Goal: Task Accomplishment & Management: Use online tool/utility

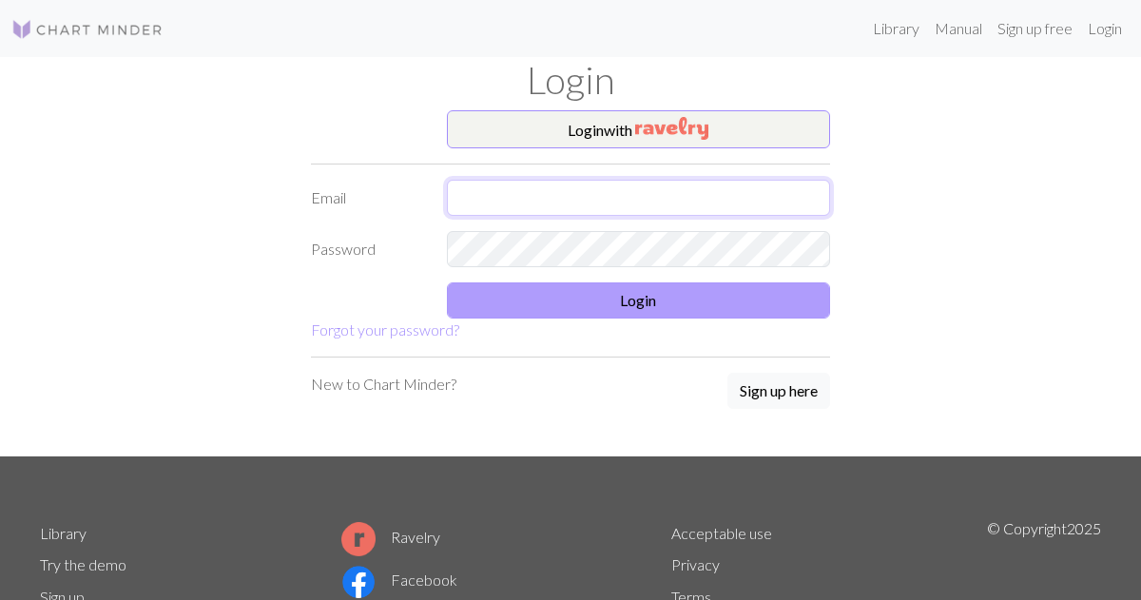
type input "[EMAIL_ADDRESS][DOMAIN_NAME]"
click at [576, 302] on button "Login" at bounding box center [639, 300] width 384 height 36
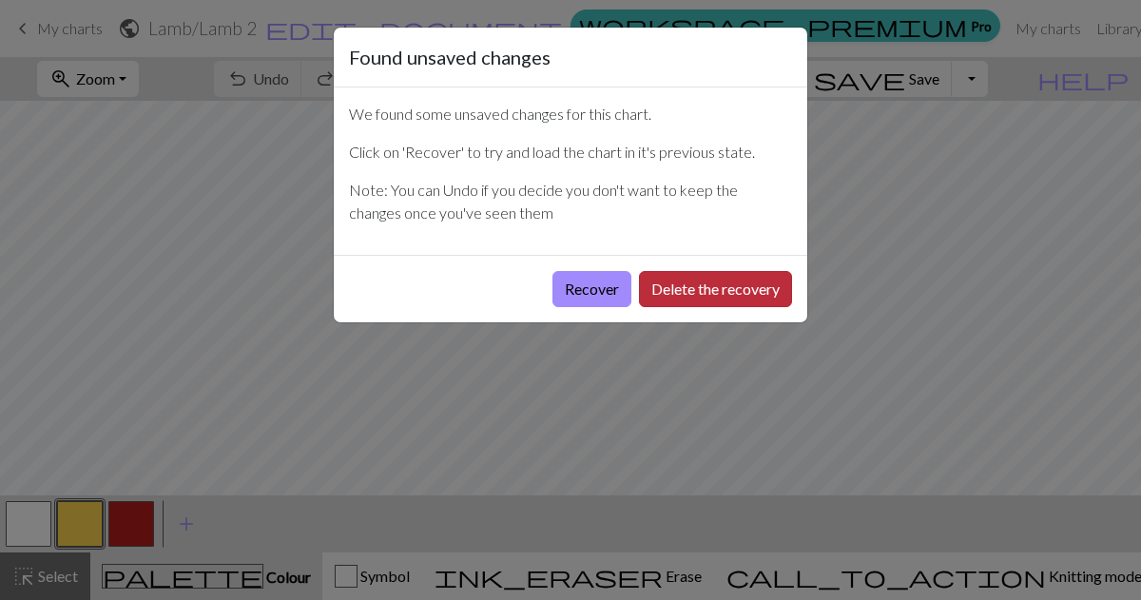
click at [678, 282] on button "Delete the recovery" at bounding box center [715, 289] width 153 height 36
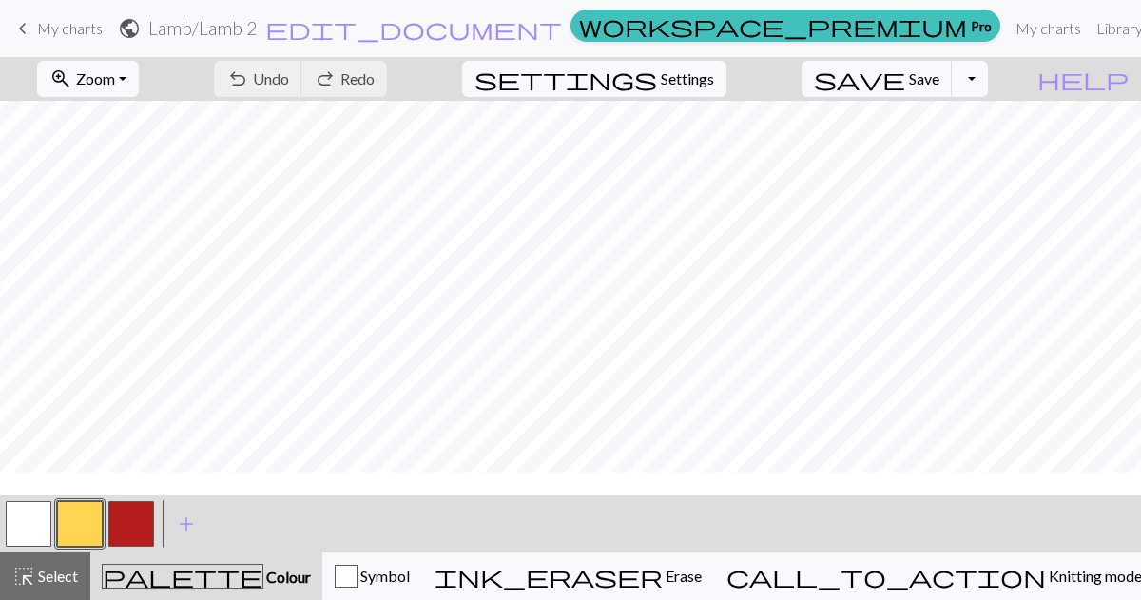
scroll to position [319, 0]
click at [358, 583] on div "button" at bounding box center [346, 576] width 23 height 23
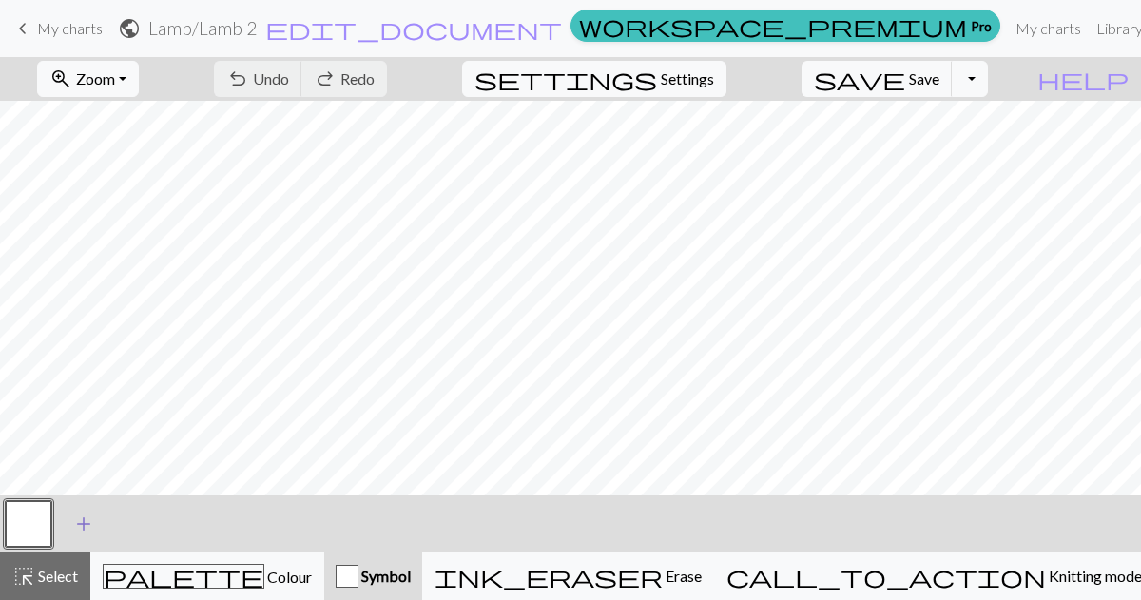
click at [83, 521] on span "add" at bounding box center [83, 524] width 23 height 27
click at [41, 521] on button "button" at bounding box center [29, 524] width 46 height 46
click at [76, 521] on button "button" at bounding box center [80, 524] width 46 height 46
click at [90, 530] on button "button" at bounding box center [80, 524] width 46 height 46
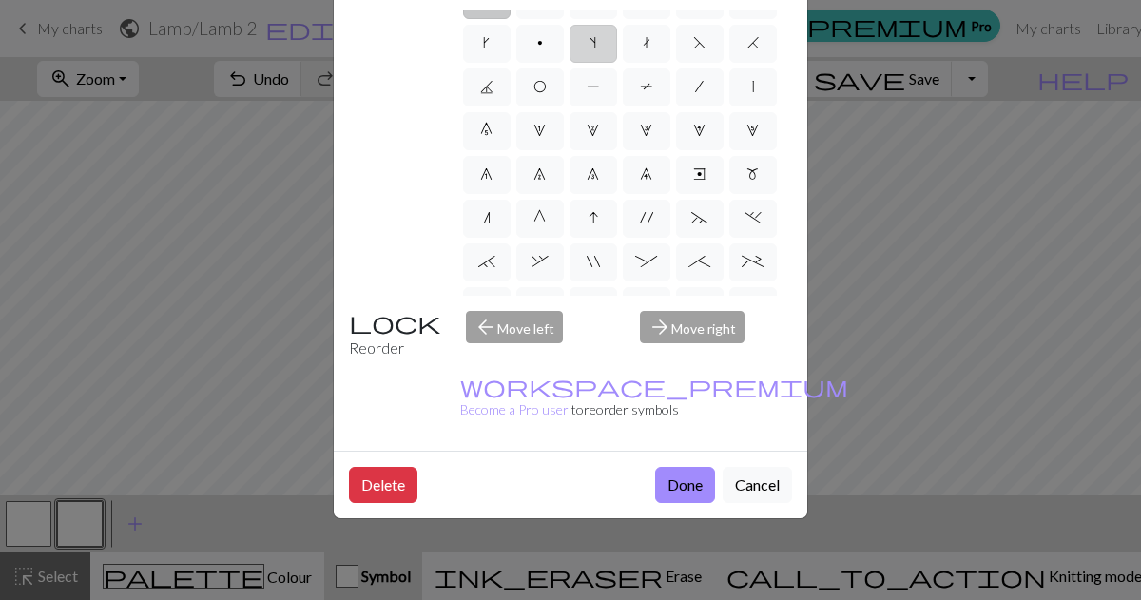
scroll to position [0, 0]
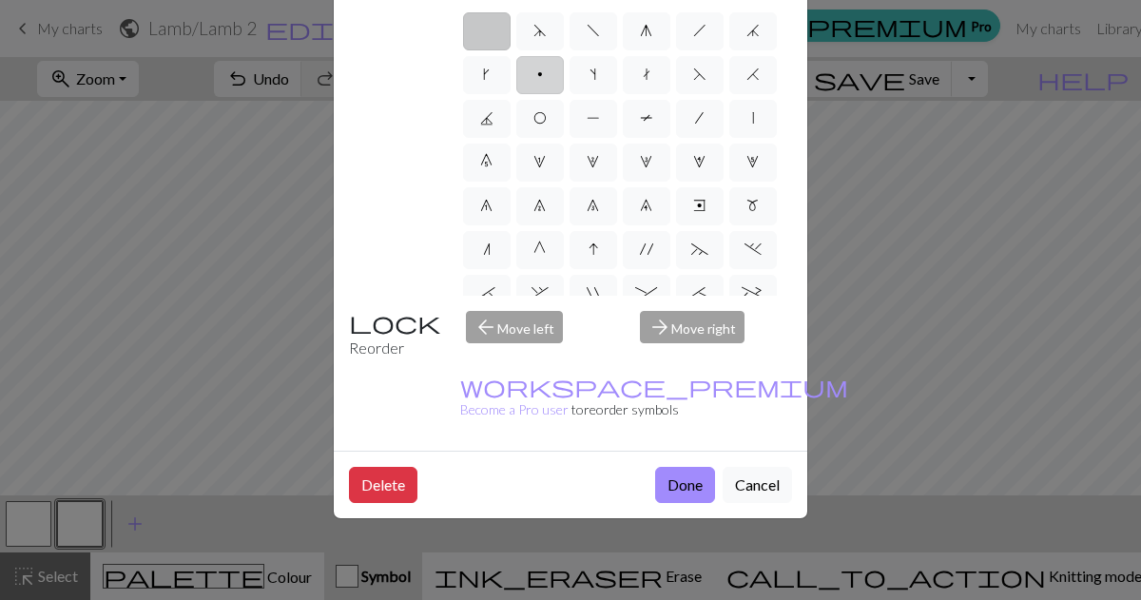
click at [534, 59] on label "p" at bounding box center [540, 75] width 48 height 38
click at [537, 63] on input "p" at bounding box center [543, 69] width 12 height 12
radio input "true"
type input "purl"
click at [686, 467] on button "Done" at bounding box center [685, 485] width 60 height 36
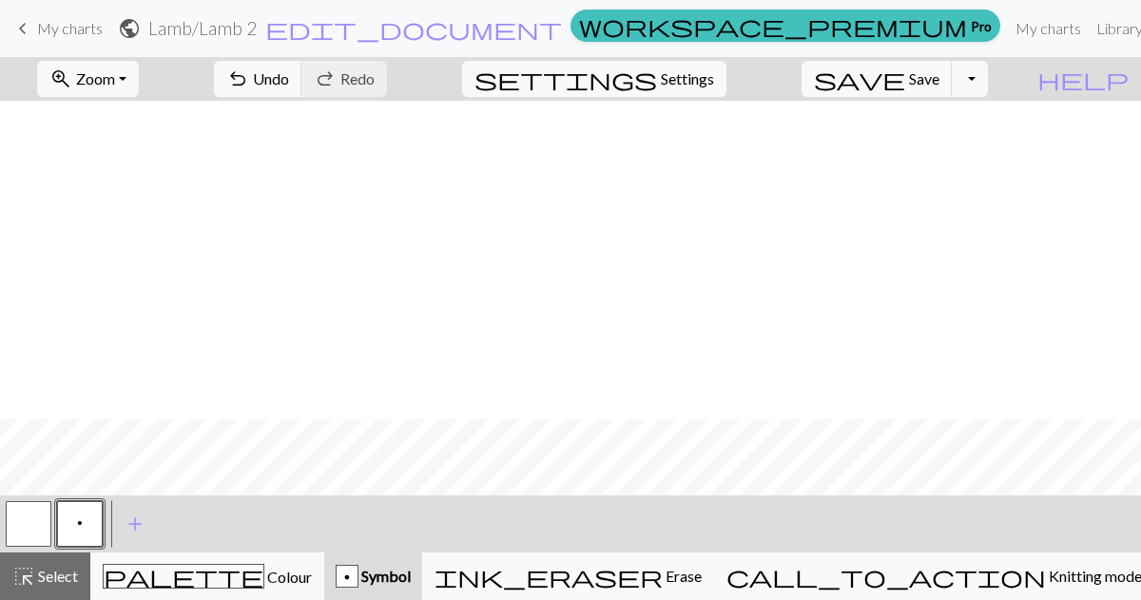
scroll to position [319, 0]
click at [988, 80] on button "Toggle Dropdown" at bounding box center [970, 79] width 36 height 36
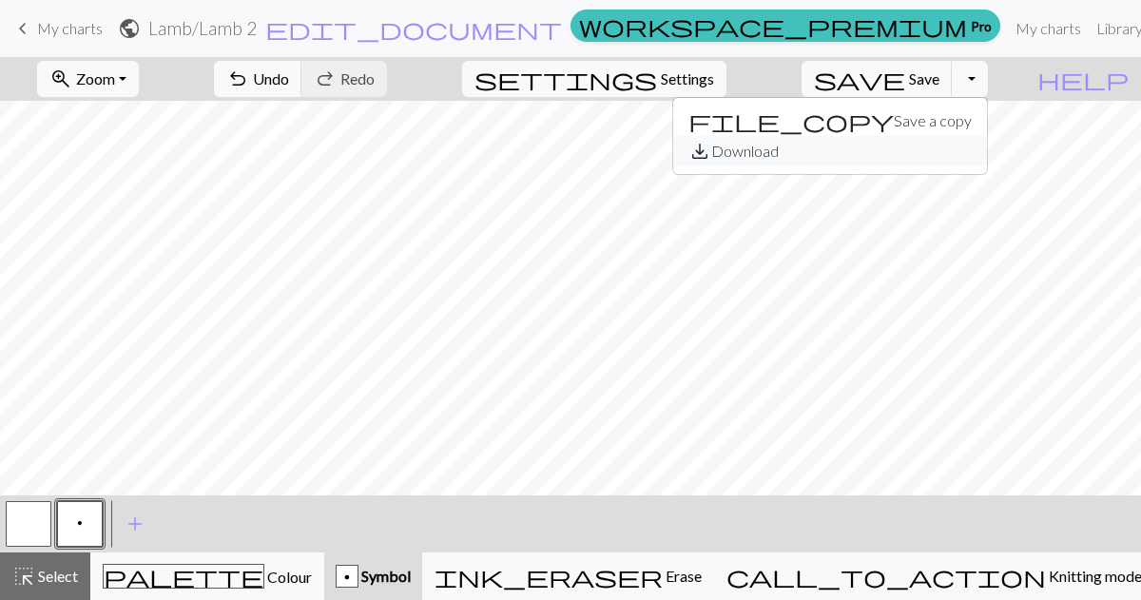
click at [926, 150] on button "save_alt Download" at bounding box center [830, 151] width 314 height 30
click at [988, 81] on button "Toggle Dropdown" at bounding box center [970, 79] width 36 height 36
click at [964, 156] on button "save_alt Download" at bounding box center [830, 151] width 314 height 30
click at [988, 74] on button "Toggle Dropdown" at bounding box center [970, 79] width 36 height 36
click at [922, 158] on button "save_alt Download" at bounding box center [830, 151] width 314 height 30
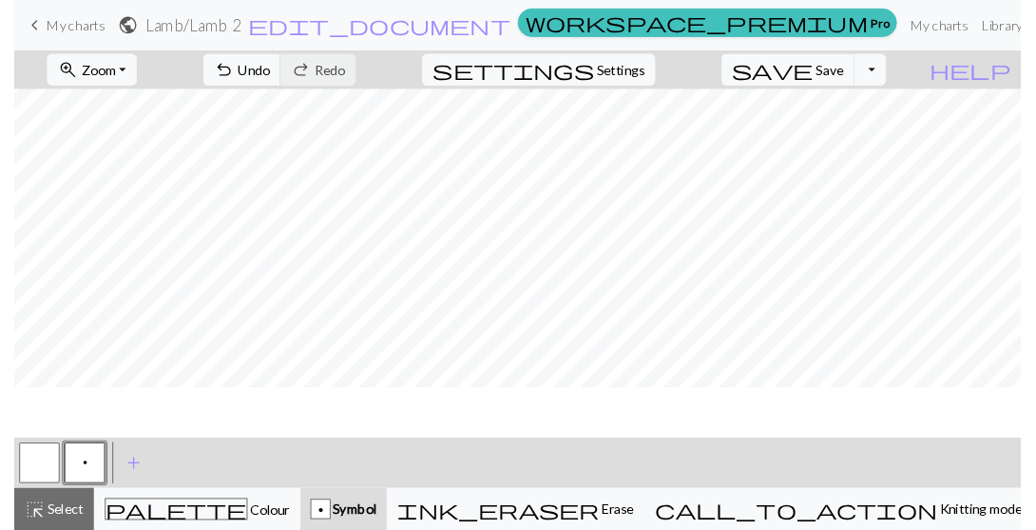
scroll to position [0, 0]
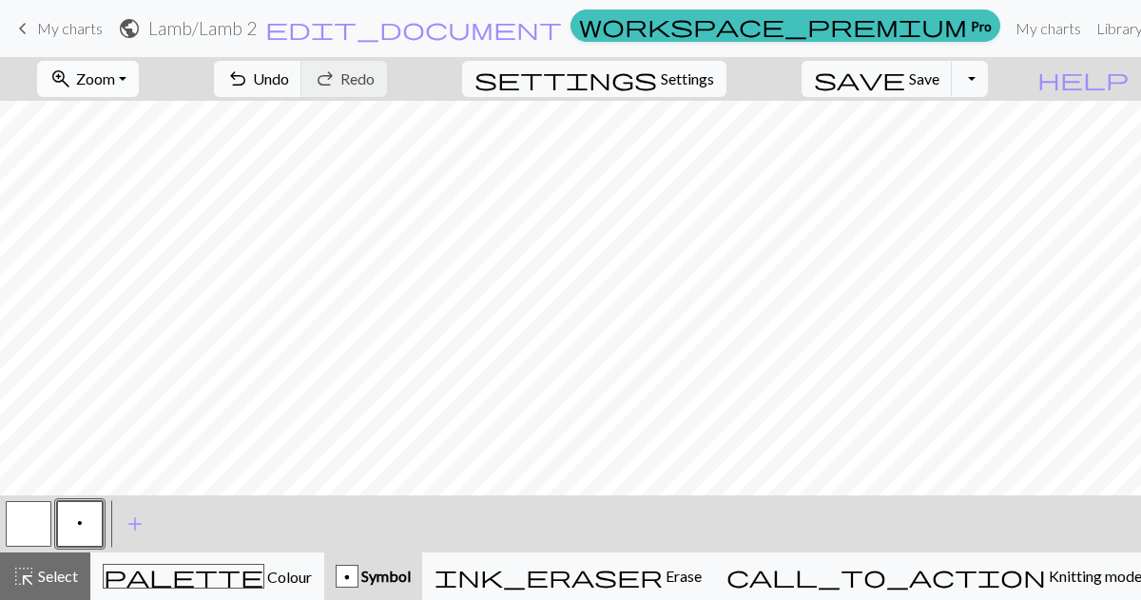
click at [115, 79] on span "Zoom" at bounding box center [95, 78] width 39 height 18
click at [126, 126] on button "Fit all" at bounding box center [113, 121] width 150 height 30
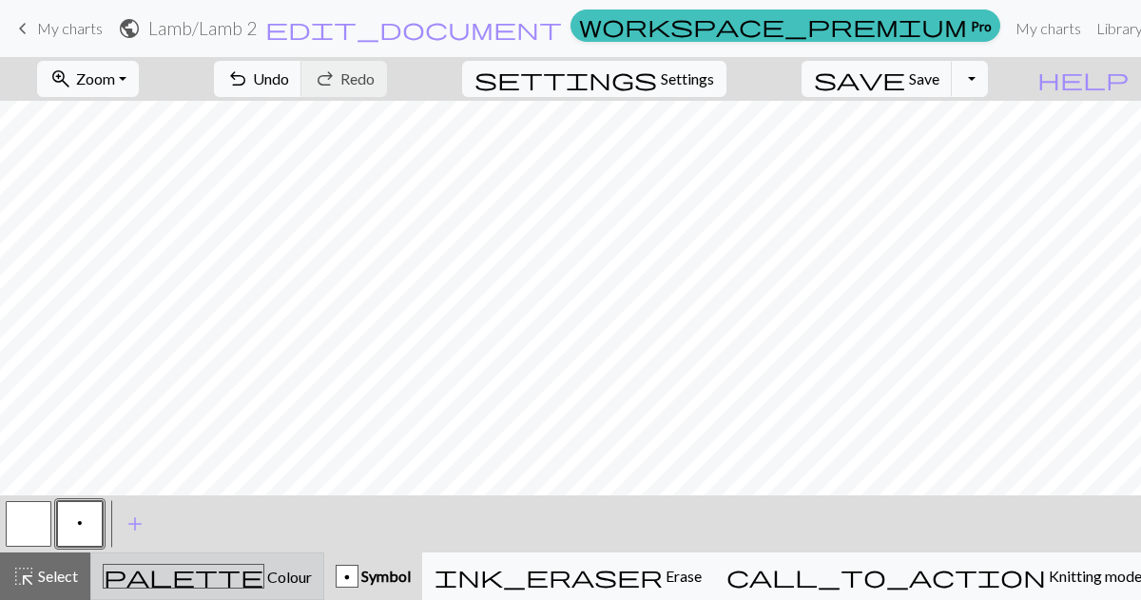
click at [242, 599] on button "palette Colour Colour" at bounding box center [207, 576] width 234 height 48
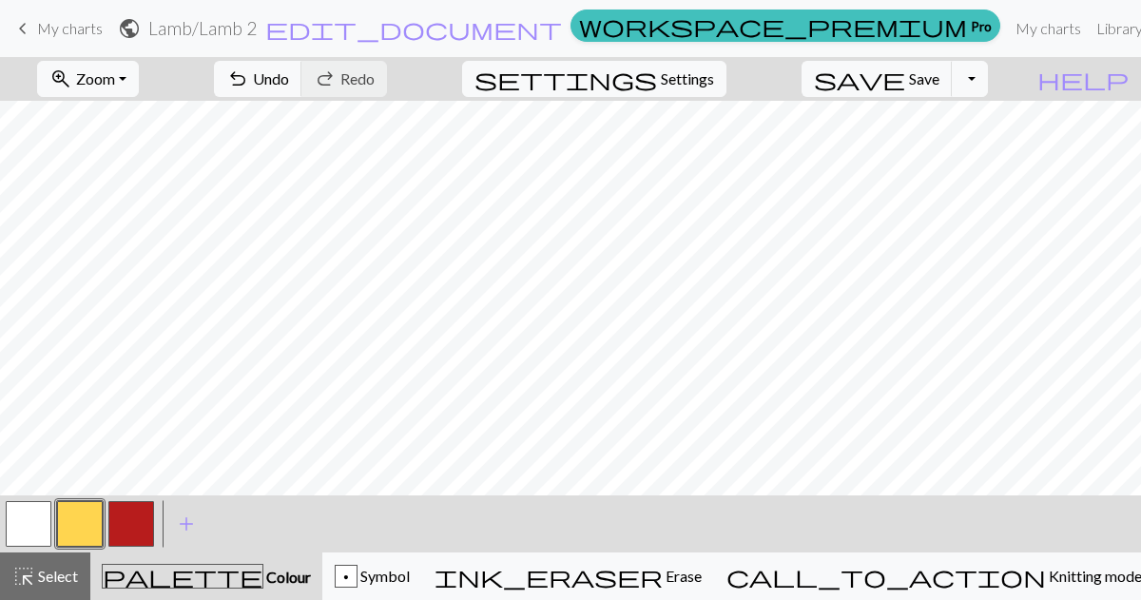
click at [234, 511] on div "< > add Add a colour" at bounding box center [570, 523] width 1141 height 57
click at [126, 515] on button "button" at bounding box center [131, 524] width 46 height 46
click at [187, 526] on span "add" at bounding box center [186, 524] width 23 height 27
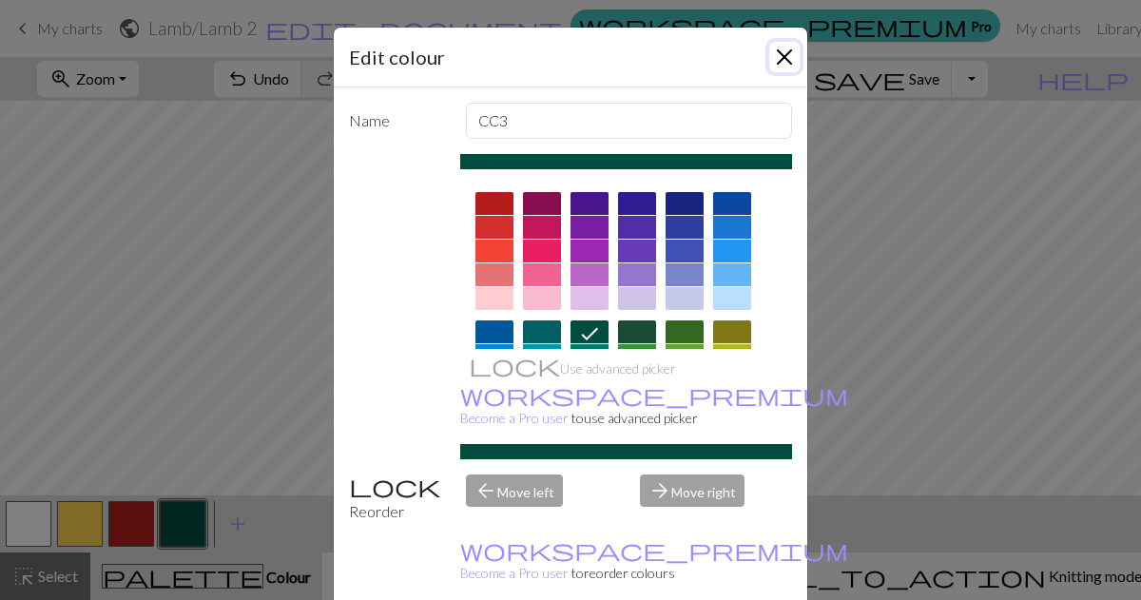
click at [782, 47] on button "Close" at bounding box center [784, 57] width 30 height 30
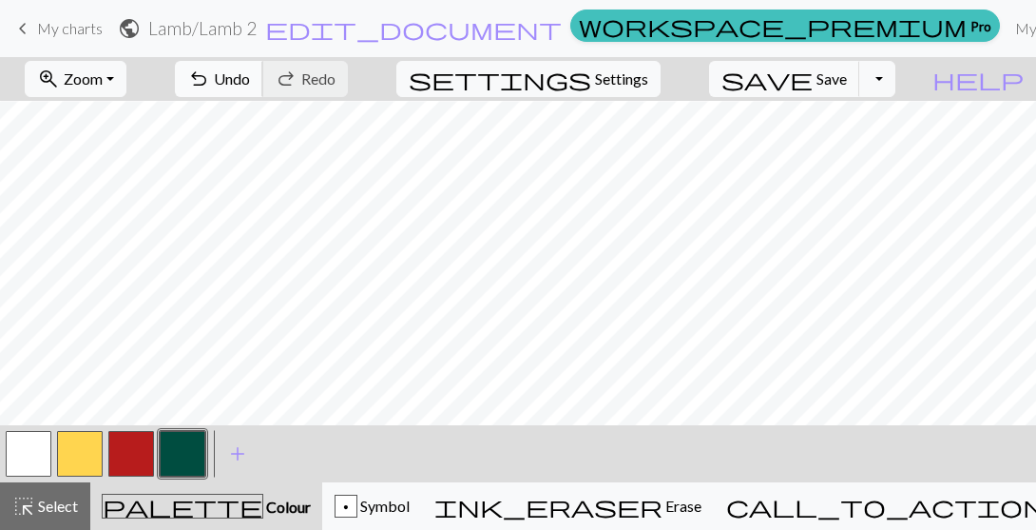
scroll to position [54, 0]
